Goal: Share content: Share content

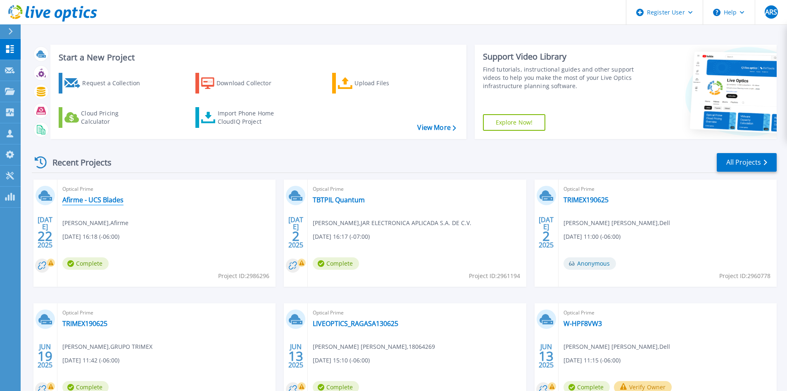
click at [98, 199] on link "Afirme - UCS Blades" at bounding box center [92, 200] width 61 height 8
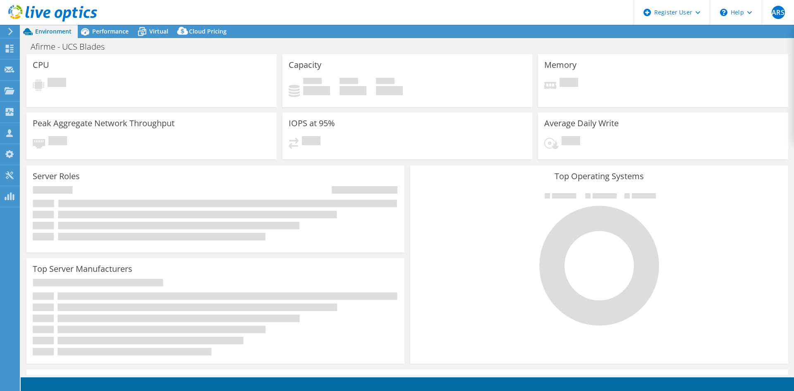
select select "USD"
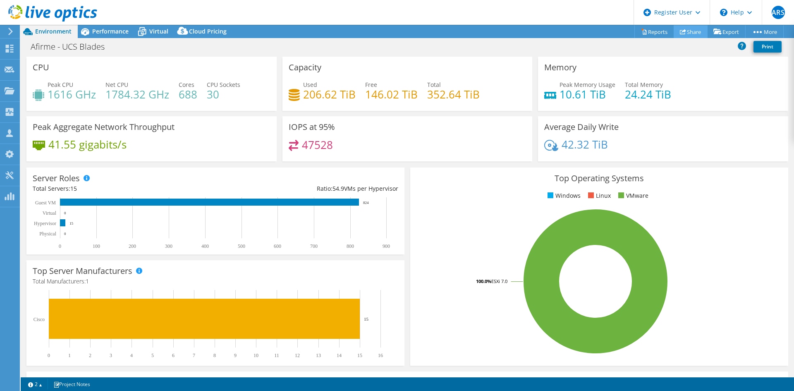
click at [688, 29] on link "Share" at bounding box center [690, 31] width 34 height 13
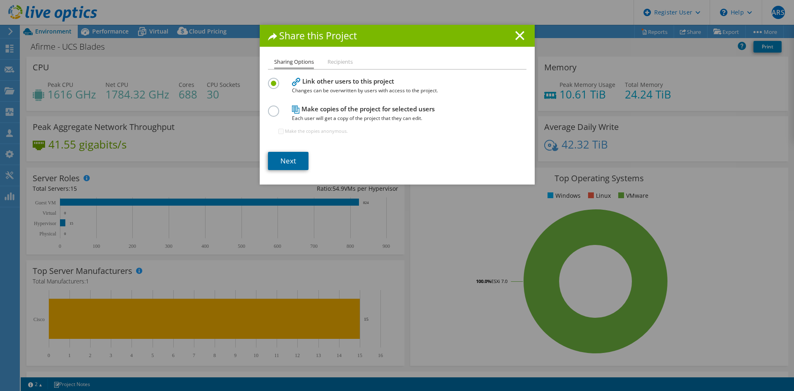
click at [276, 163] on link "Next" at bounding box center [288, 161] width 41 height 18
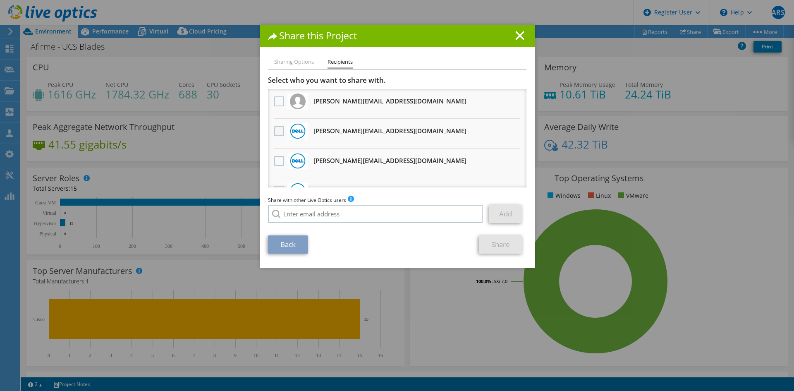
click at [276, 133] on label at bounding box center [280, 131] width 12 height 10
click at [0, 0] on input "checkbox" at bounding box center [0, 0] width 0 height 0
click at [496, 243] on link "Share" at bounding box center [500, 244] width 43 height 18
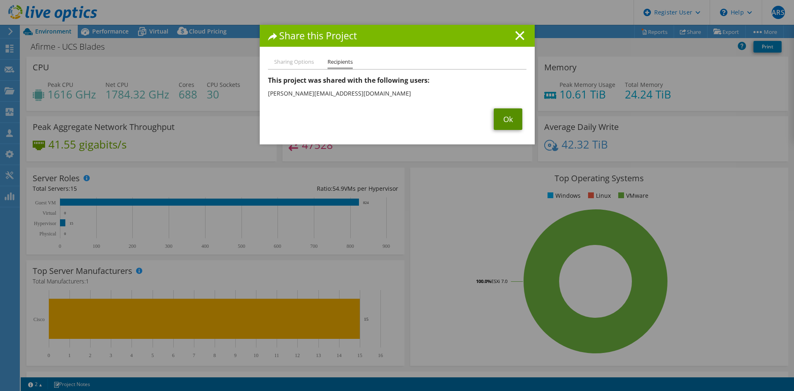
click at [508, 118] on link "Ok" at bounding box center [508, 118] width 29 height 21
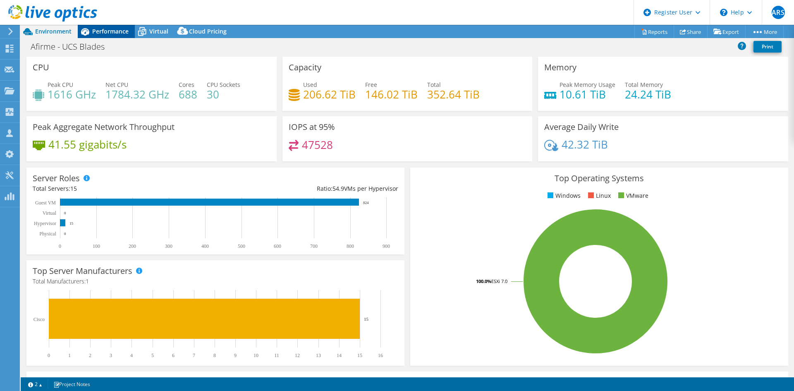
click at [90, 31] on icon at bounding box center [85, 31] width 14 height 14
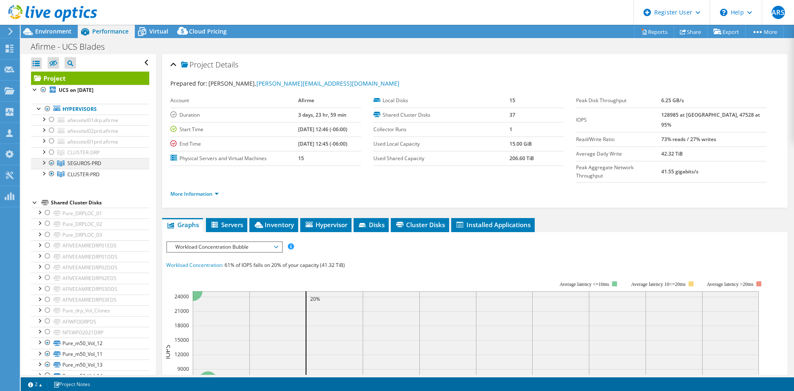
click at [52, 162] on div at bounding box center [52, 163] width 8 height 10
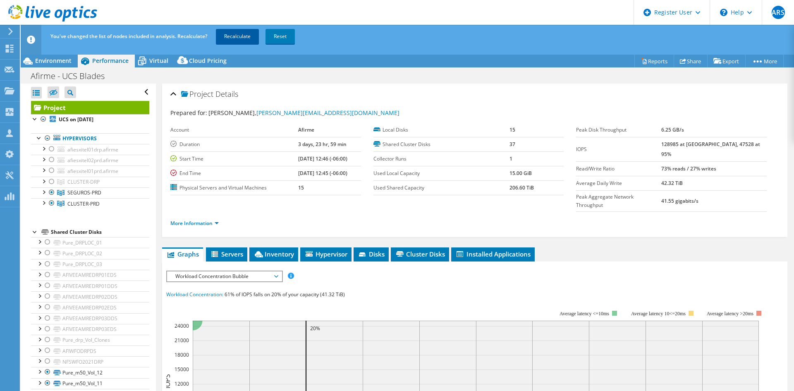
click at [243, 37] on link "Recalculate" at bounding box center [237, 36] width 43 height 15
click at [43, 202] on div at bounding box center [43, 202] width 8 height 8
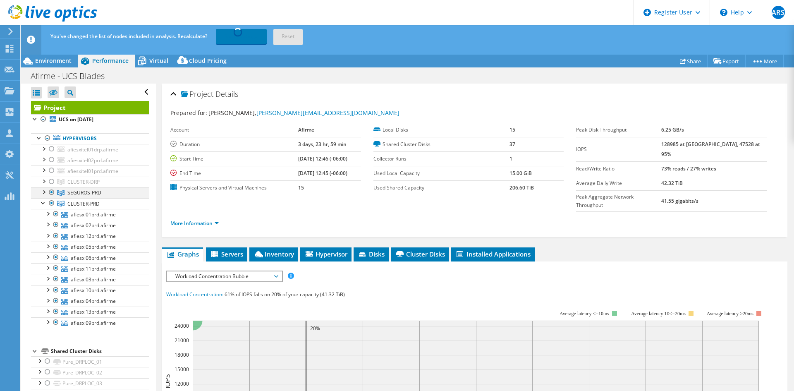
click at [45, 193] on div at bounding box center [43, 191] width 8 height 8
click at [43, 194] on div at bounding box center [43, 191] width 8 height 8
